Goal: Information Seeking & Learning: Learn about a topic

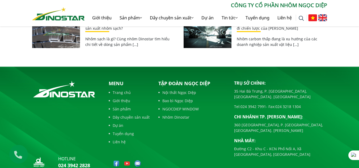
scroll to position [2480, 0]
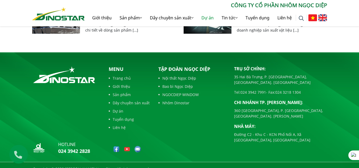
click at [209, 19] on link "Dự án" at bounding box center [208, 17] width 20 height 17
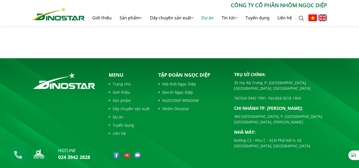
scroll to position [531, 0]
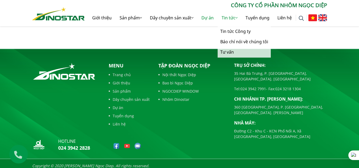
click at [226, 18] on link "Tin tức" at bounding box center [230, 17] width 24 height 17
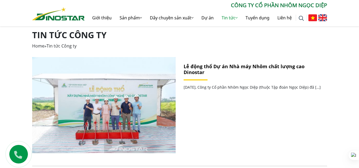
scroll to position [106, 0]
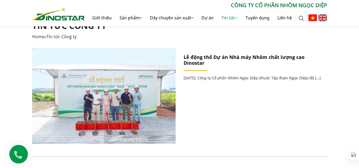
click at [200, 61] on link "Lễ động thổ Dự án Nhà máy Nhôm chất lượng cao Dinostar" at bounding box center [244, 60] width 121 height 12
